Goal: Transaction & Acquisition: Purchase product/service

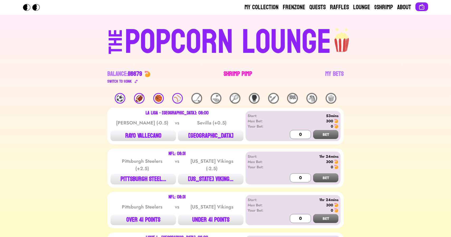
click at [234, 73] on link "Shrimp Pimp" at bounding box center [238, 77] width 28 height 15
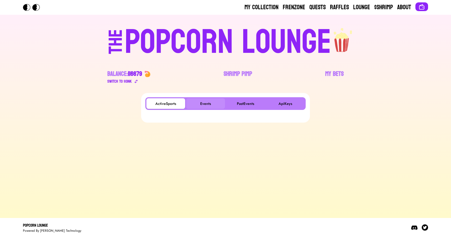
click at [212, 101] on button "Events" at bounding box center [205, 103] width 39 height 11
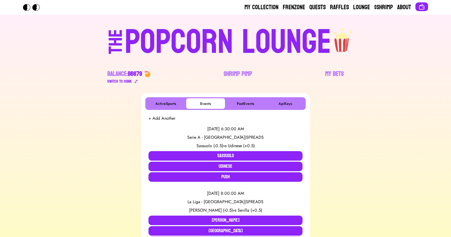
click at [180, 42] on div "POPCORN LOUNGE" at bounding box center [228, 42] width 207 height 34
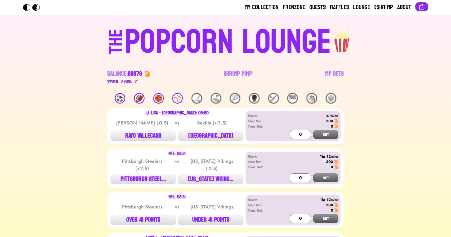
click at [120, 97] on div "⚽️" at bounding box center [120, 98] width 11 height 11
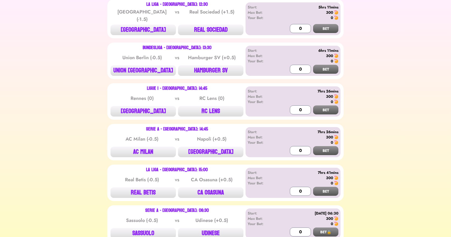
scroll to position [724, 0]
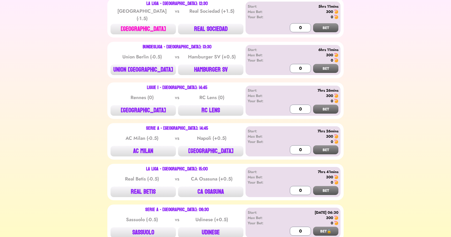
click at [150, 24] on button "[GEOGRAPHIC_DATA]" at bounding box center [143, 29] width 65 height 11
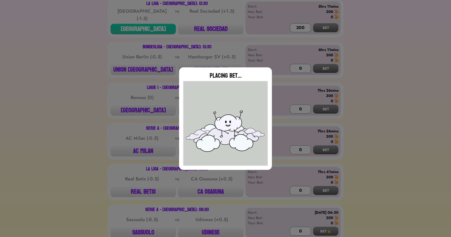
type input "0"
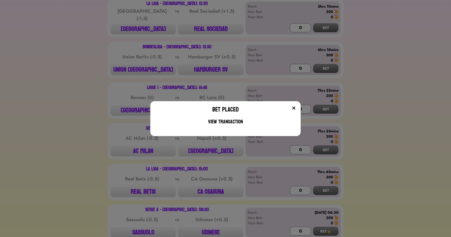
click at [146, 185] on div "Bet Placed View Transaction" at bounding box center [225, 118] width 451 height 237
click at [146, 186] on button "REAL BETIS" at bounding box center [143, 191] width 65 height 11
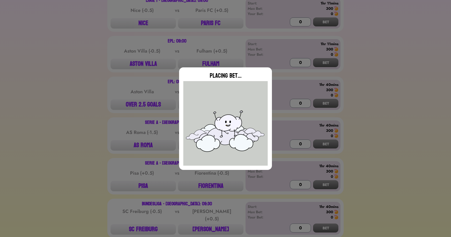
scroll to position [0, 0]
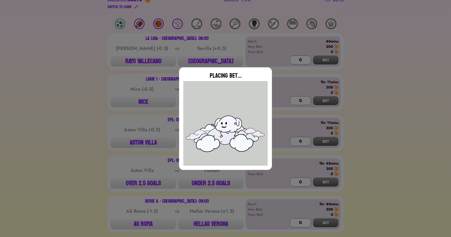
type input "0"
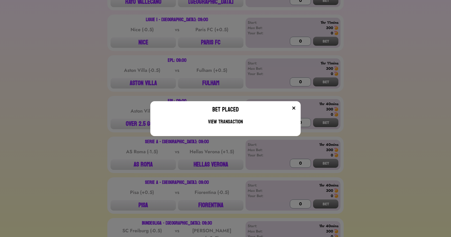
scroll to position [136, 0]
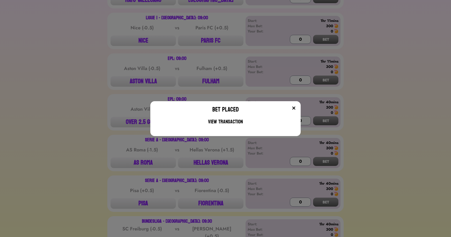
click at [113, 113] on div "Bet Placed View Transaction" at bounding box center [225, 118] width 451 height 237
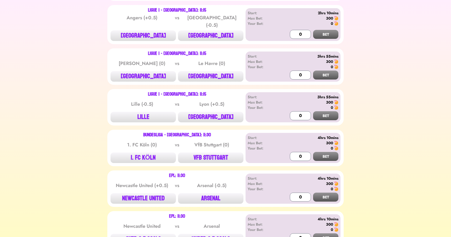
scroll to position [430, 0]
click at [150, 33] on button "[GEOGRAPHIC_DATA]" at bounding box center [143, 36] width 65 height 11
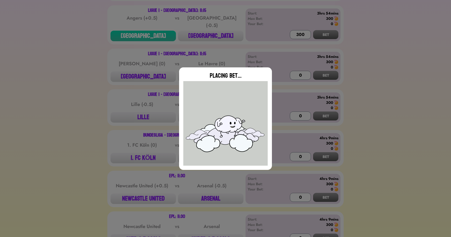
type input "0"
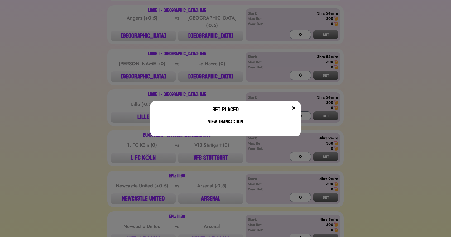
click at [195, 84] on div "Bet Placed View Transaction" at bounding box center [225, 118] width 451 height 237
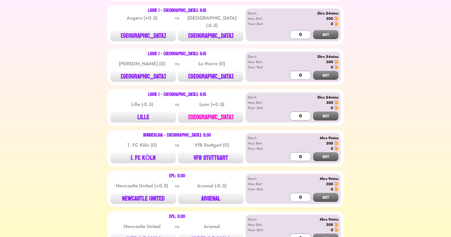
click at [218, 112] on button "[GEOGRAPHIC_DATA]" at bounding box center [210, 117] width 65 height 11
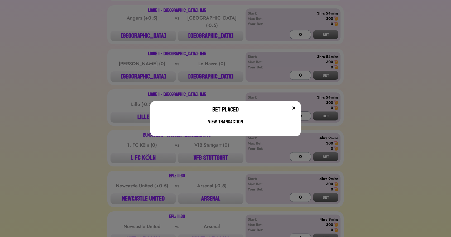
click at [116, 78] on div "Bet Placed View Transaction" at bounding box center [225, 118] width 451 height 237
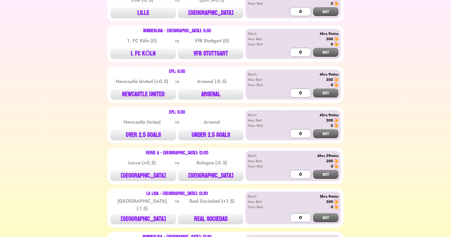
scroll to position [505, 0]
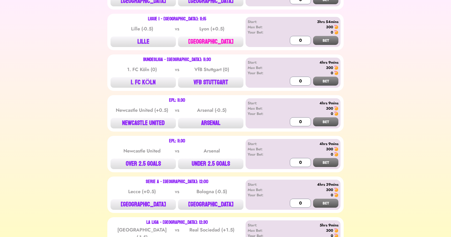
click at [209, 39] on button "[GEOGRAPHIC_DATA]" at bounding box center [210, 41] width 65 height 11
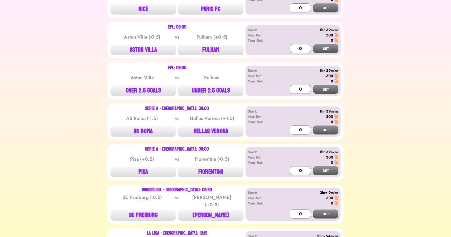
scroll to position [181, 0]
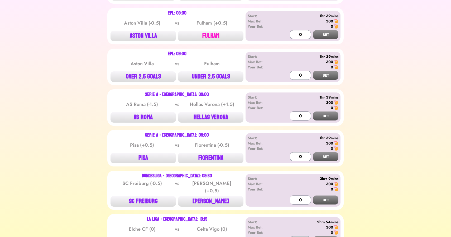
click at [216, 35] on button "FULHAM" at bounding box center [210, 36] width 65 height 11
type input "0"
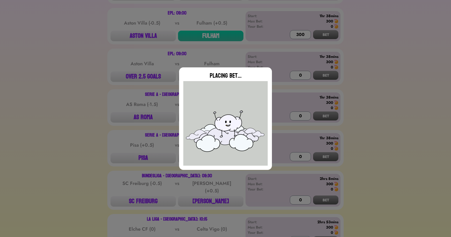
type input "0"
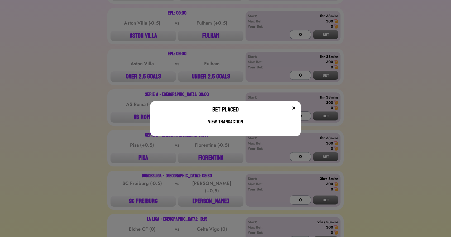
click at [207, 74] on div "Bet Placed View Transaction" at bounding box center [225, 118] width 451 height 237
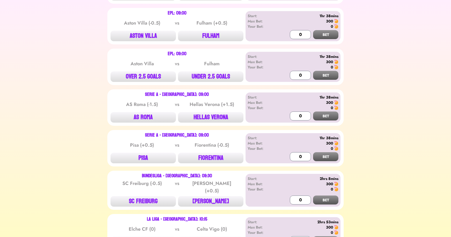
click at [207, 74] on button "UNDER 2.5 GOALS" at bounding box center [210, 76] width 65 height 11
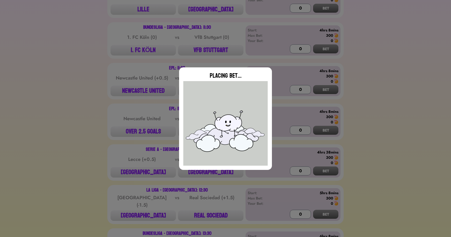
scroll to position [543, 0]
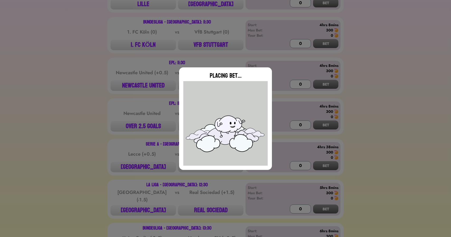
type input "0"
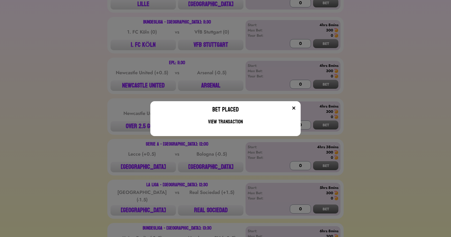
click at [94, 78] on div "Bet Placed View Transaction" at bounding box center [225, 118] width 451 height 237
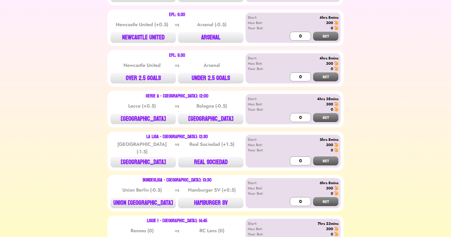
scroll to position [592, 0]
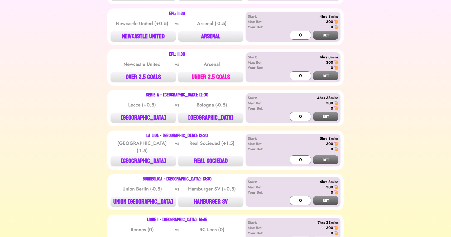
click at [205, 74] on button "UNDER 2.5 GOALS" at bounding box center [210, 77] width 65 height 11
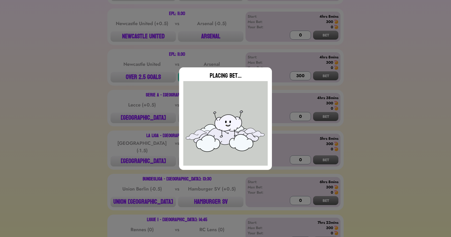
type input "0"
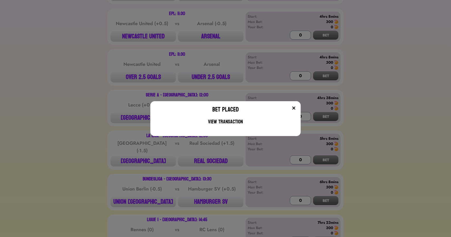
click at [151, 33] on div "Bet Placed View Transaction" at bounding box center [225, 118] width 451 height 237
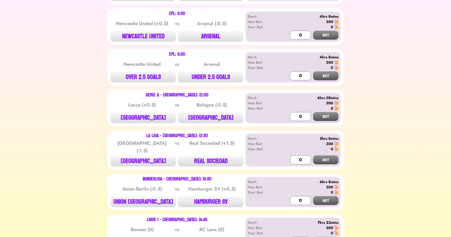
click at [151, 33] on button "NEWCASTLE UNITED" at bounding box center [143, 36] width 65 height 11
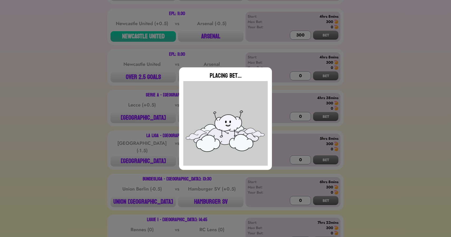
type input "0"
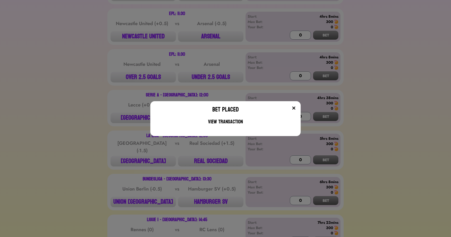
click at [126, 89] on div "Bet Placed View Transaction" at bounding box center [225, 118] width 451 height 237
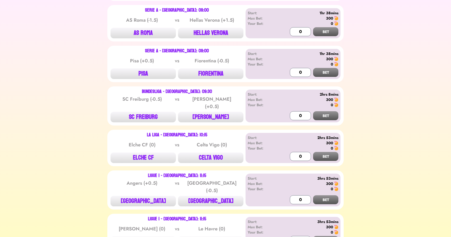
scroll to position [266, 0]
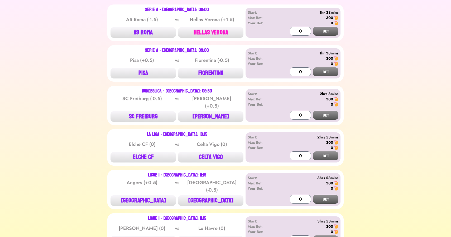
click at [211, 36] on button "HELLAS VERONA" at bounding box center [210, 32] width 65 height 11
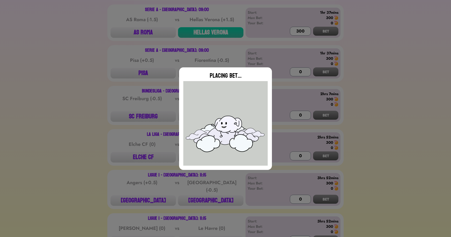
type input "0"
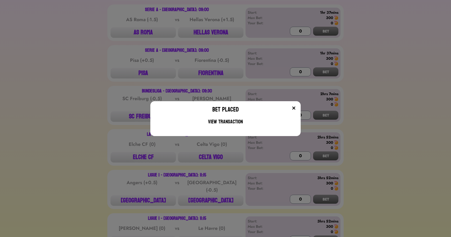
click at [144, 75] on div "Bet Placed View Transaction" at bounding box center [225, 118] width 451 height 237
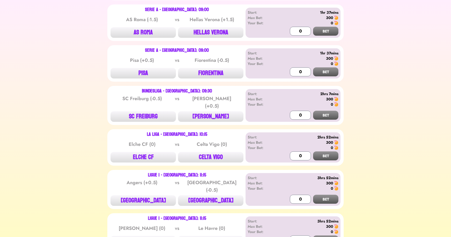
click at [144, 75] on button "PISA" at bounding box center [143, 73] width 65 height 11
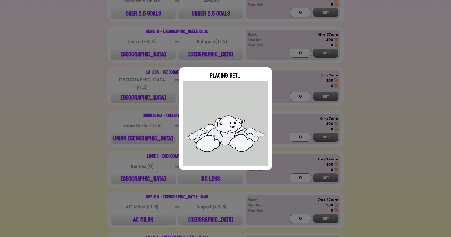
type input "0"
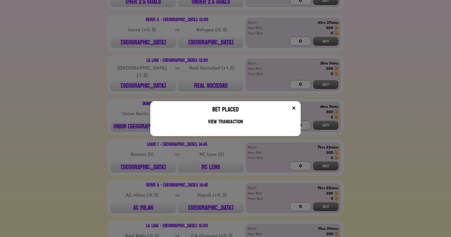
scroll to position [668, 0]
click at [82, 101] on div "Bet Placed View Transaction" at bounding box center [225, 118] width 451 height 237
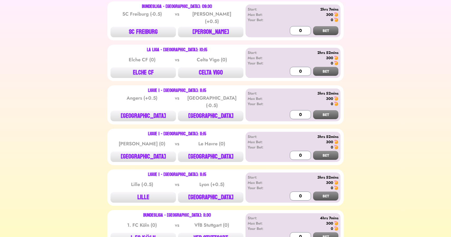
scroll to position [350, 0]
click at [213, 32] on button "[PERSON_NAME]" at bounding box center [210, 31] width 65 height 11
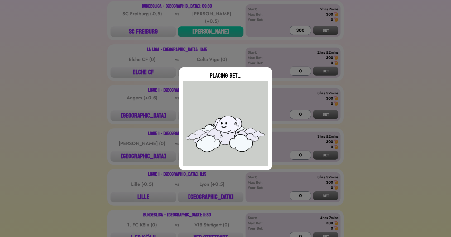
type input "0"
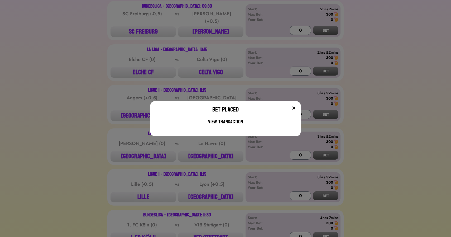
click at [91, 121] on div "Bet Placed View Transaction" at bounding box center [225, 118] width 451 height 237
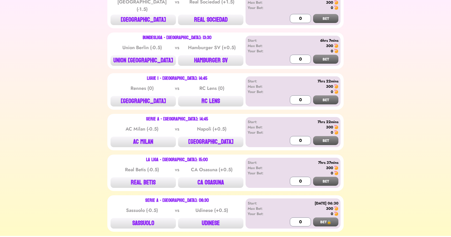
scroll to position [735, 0]
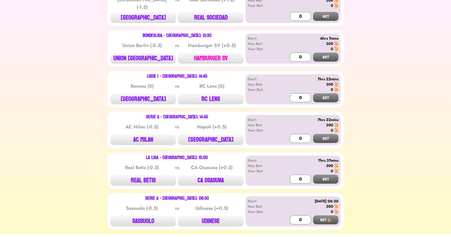
click at [206, 53] on button "HAMBURGER SV" at bounding box center [210, 58] width 65 height 11
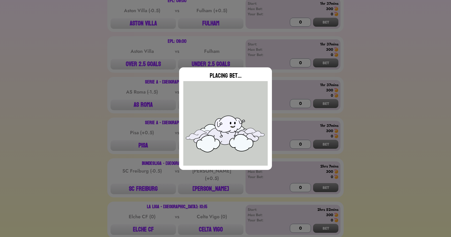
scroll to position [0, 0]
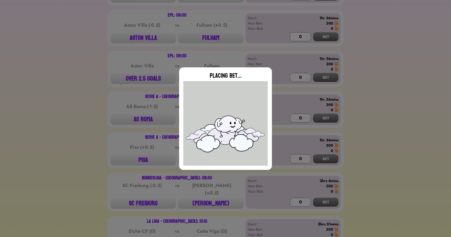
type input "0"
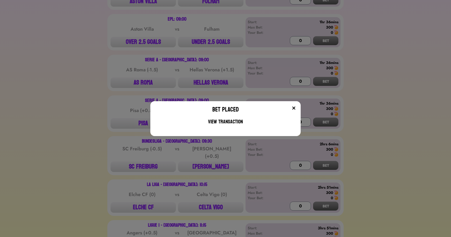
scroll to position [226, 0]
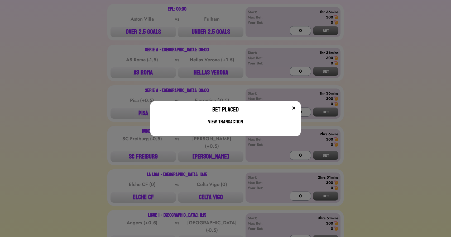
click at [112, 71] on div "Bet Placed View Transaction" at bounding box center [225, 118] width 451 height 237
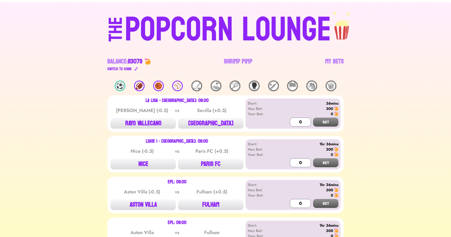
scroll to position [0, 0]
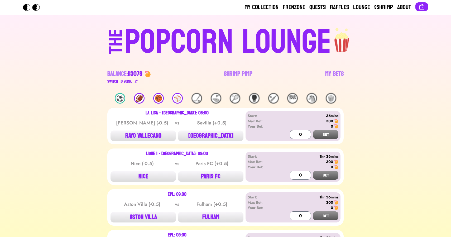
click at [175, 94] on div "⚾️" at bounding box center [177, 98] width 11 height 11
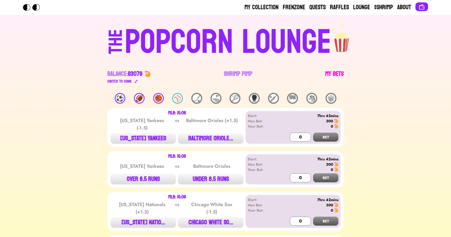
click at [336, 71] on link "My Bets" at bounding box center [334, 77] width 18 height 15
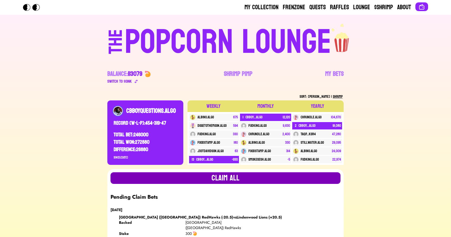
click at [214, 175] on button "Claim all" at bounding box center [226, 178] width 230 height 12
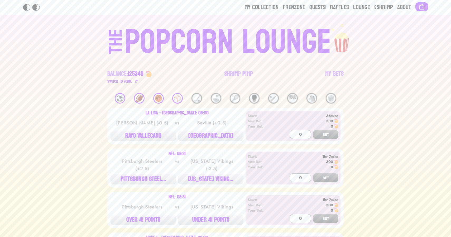
click at [176, 99] on div "⚾️" at bounding box center [177, 98] width 11 height 11
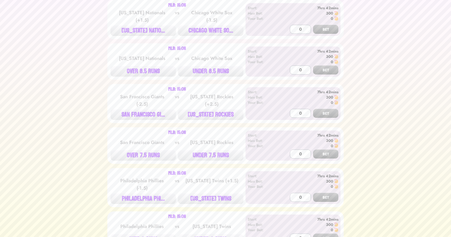
scroll to position [192, 0]
click at [151, 26] on button "[US_STATE] NATIO..." at bounding box center [143, 30] width 65 height 11
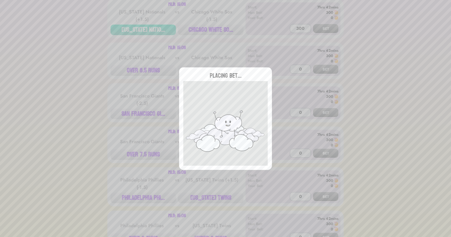
type input "0"
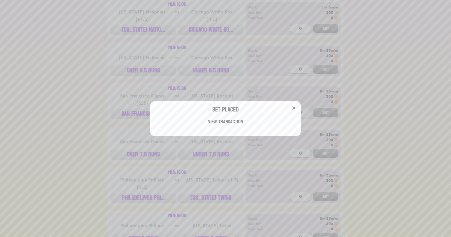
click at [208, 38] on div "Bet Placed View Transaction" at bounding box center [225, 118] width 451 height 237
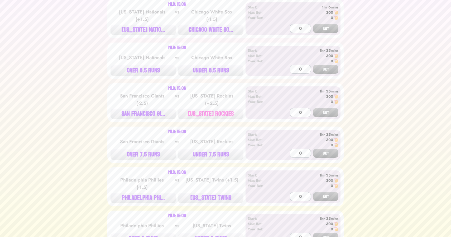
click at [212, 109] on button "[US_STATE] ROCKIES" at bounding box center [210, 113] width 65 height 11
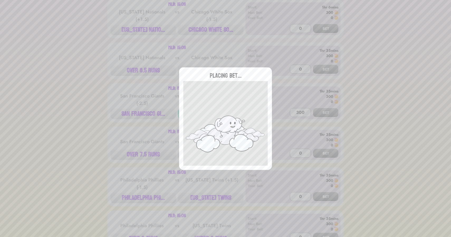
type input "0"
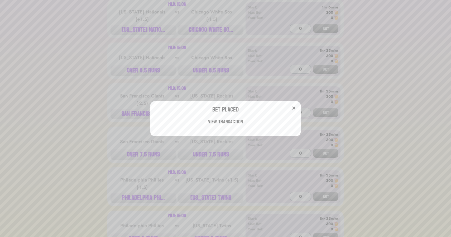
click at [109, 100] on div "Bet Placed View Transaction" at bounding box center [225, 118] width 451 height 237
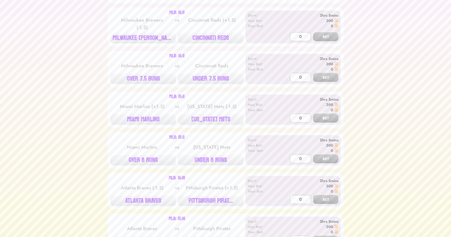
scroll to position [598, 0]
click at [218, 37] on button "CINCINNATI REDS" at bounding box center [210, 37] width 65 height 11
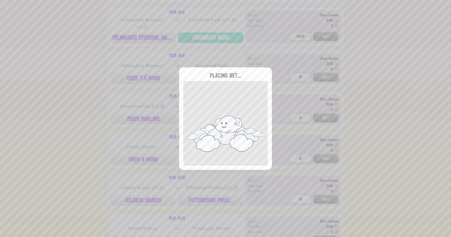
type input "0"
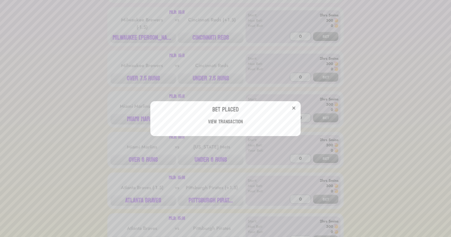
click at [162, 67] on div "Bet Placed View Transaction" at bounding box center [225, 118] width 451 height 237
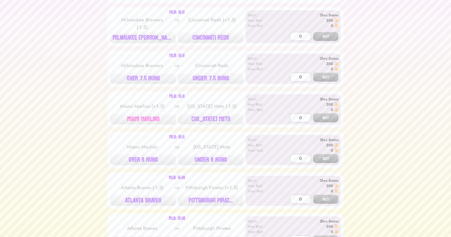
click at [152, 115] on button "MIAMI MARLINS" at bounding box center [143, 119] width 65 height 11
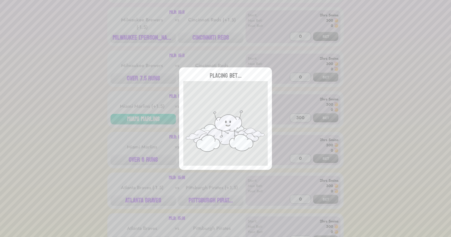
type input "0"
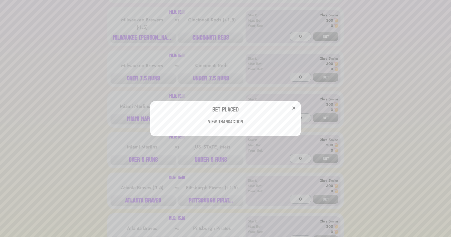
click at [97, 93] on div "Bet Placed View Transaction" at bounding box center [225, 118] width 451 height 237
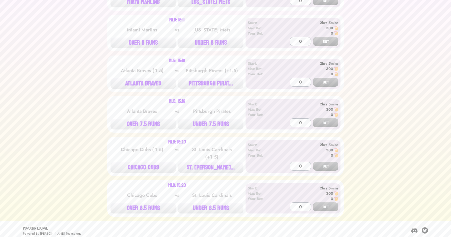
scroll to position [715, 0]
click at [209, 165] on button "ST. [PERSON_NAME]..." at bounding box center [210, 167] width 65 height 11
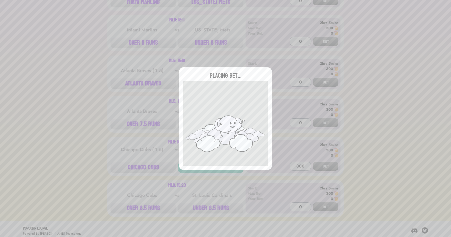
type input "0"
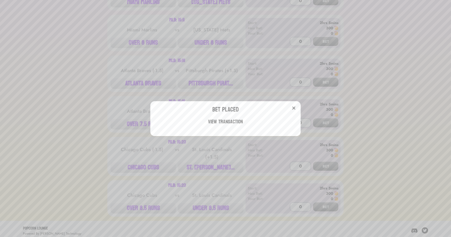
click at [199, 70] on div "Bet Placed View Transaction" at bounding box center [225, 118] width 451 height 237
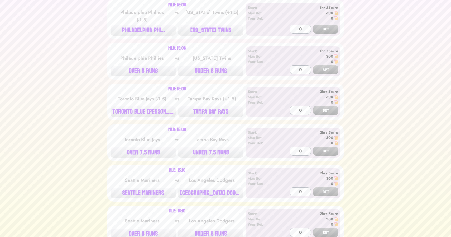
scroll to position [0, 0]
